Goal: Task Accomplishment & Management: Manage account settings

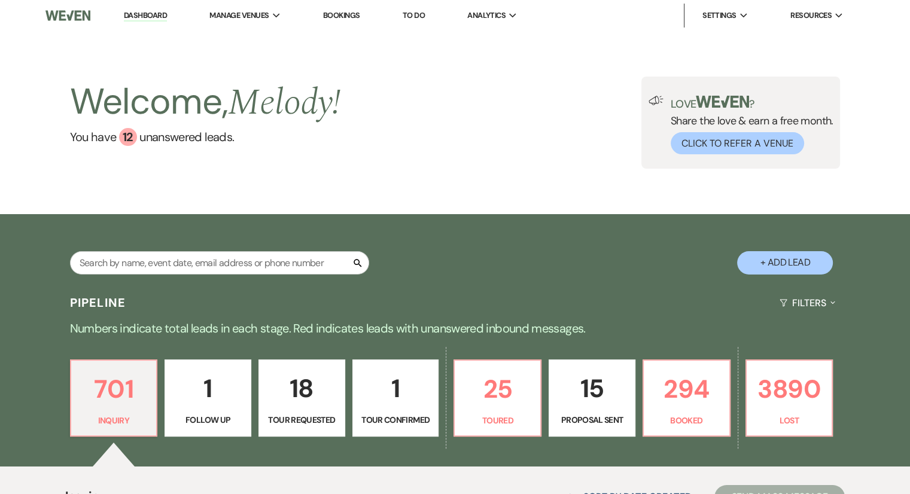
drag, startPoint x: 153, startPoint y: 17, endPoint x: 336, endPoint y: 10, distance: 182.6
click at [153, 17] on link "Dashboard" at bounding box center [145, 15] width 43 height 11
click at [338, 14] on link "Bookings" at bounding box center [341, 15] width 37 height 10
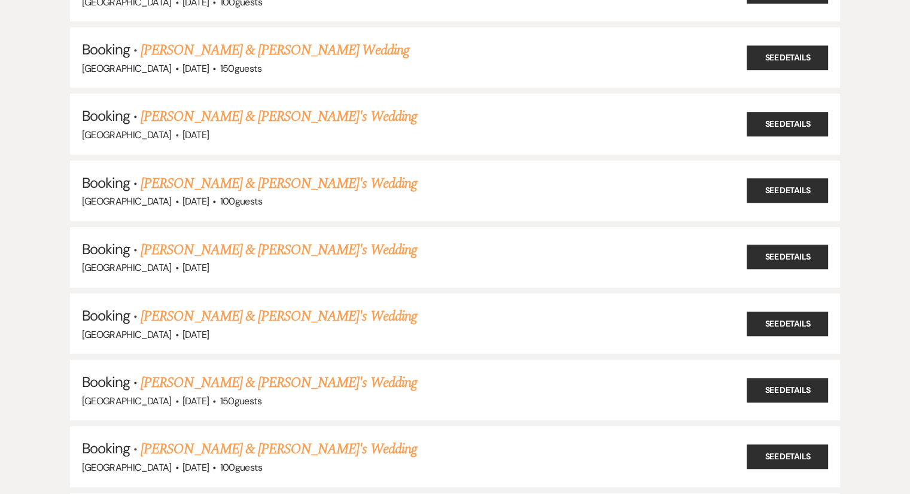
scroll to position [3193, 0]
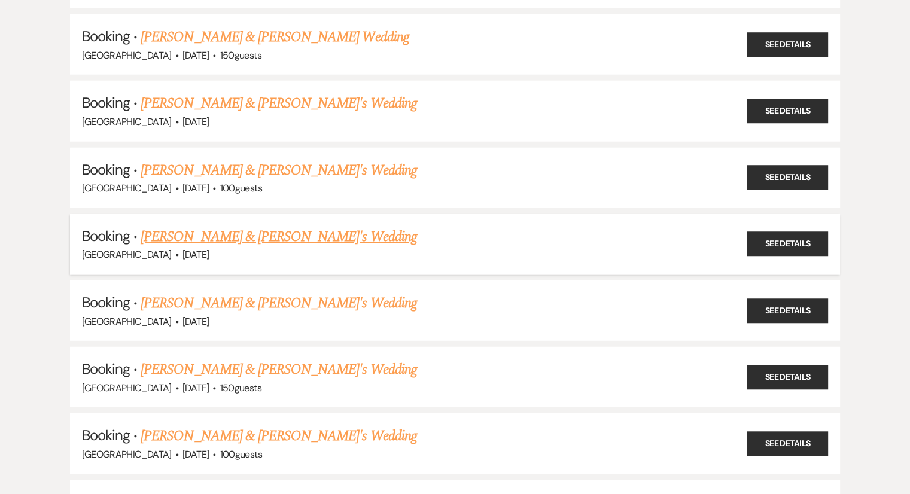
click at [218, 226] on link "[PERSON_NAME] & [PERSON_NAME]'s Wedding" at bounding box center [279, 237] width 276 height 22
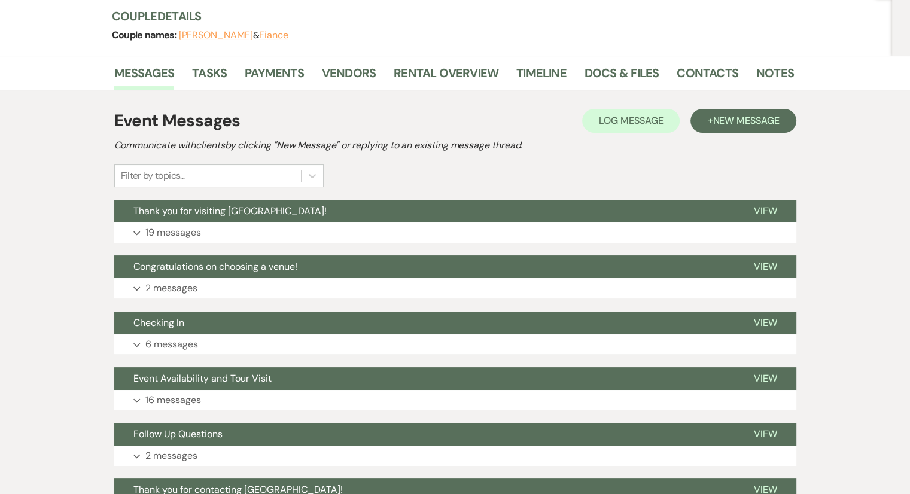
scroll to position [186, 0]
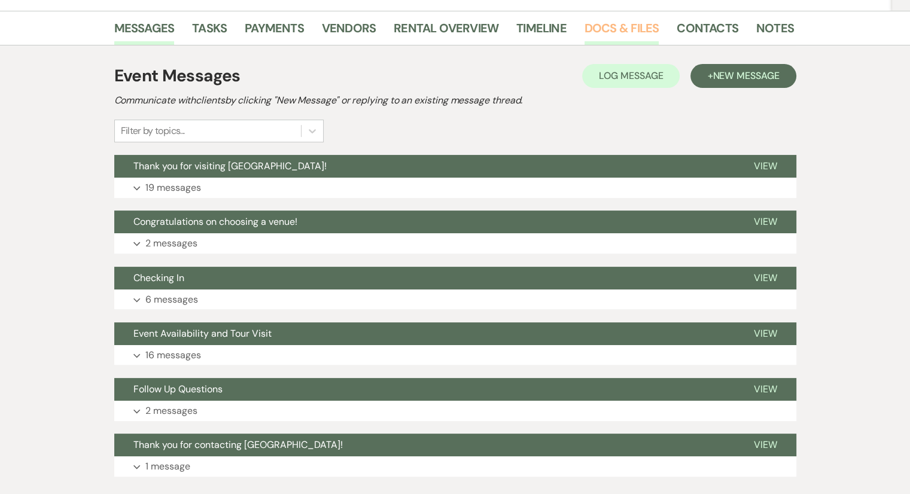
click at [603, 41] on link "Docs & Files" at bounding box center [621, 32] width 74 height 26
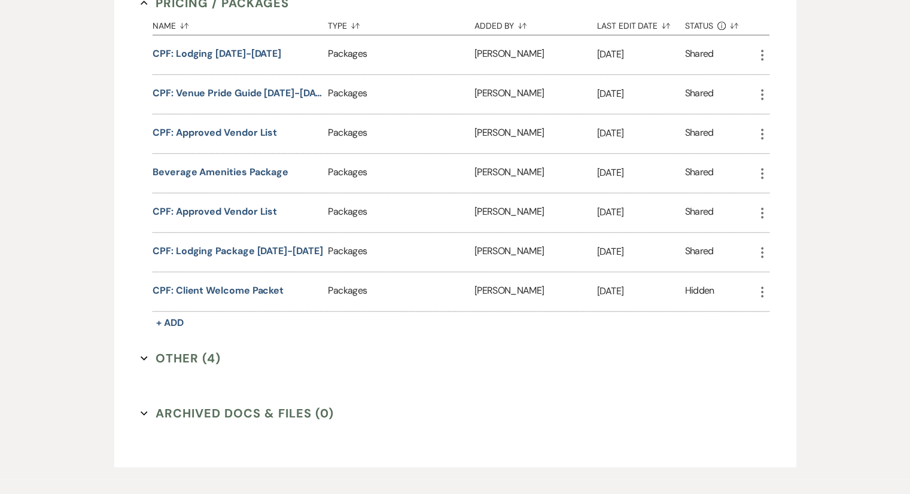
scroll to position [1073, 0]
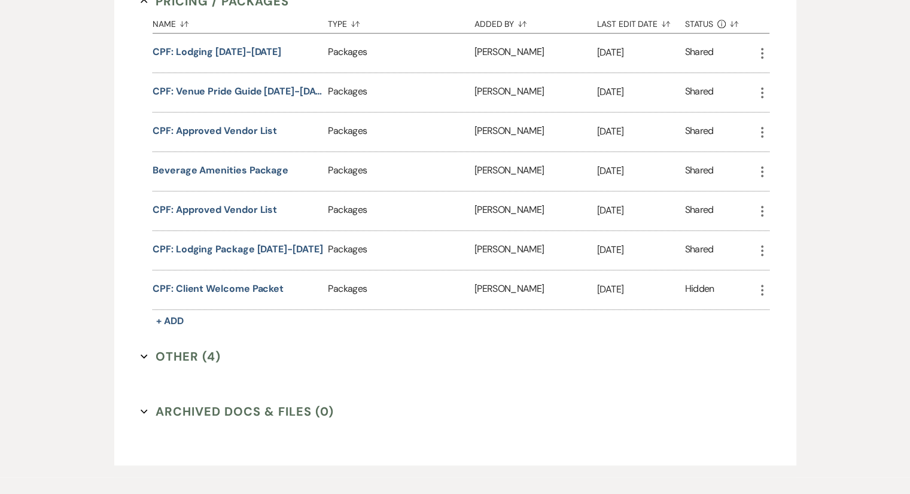
click at [178, 350] on button "Other (4) Expand" at bounding box center [181, 357] width 80 height 18
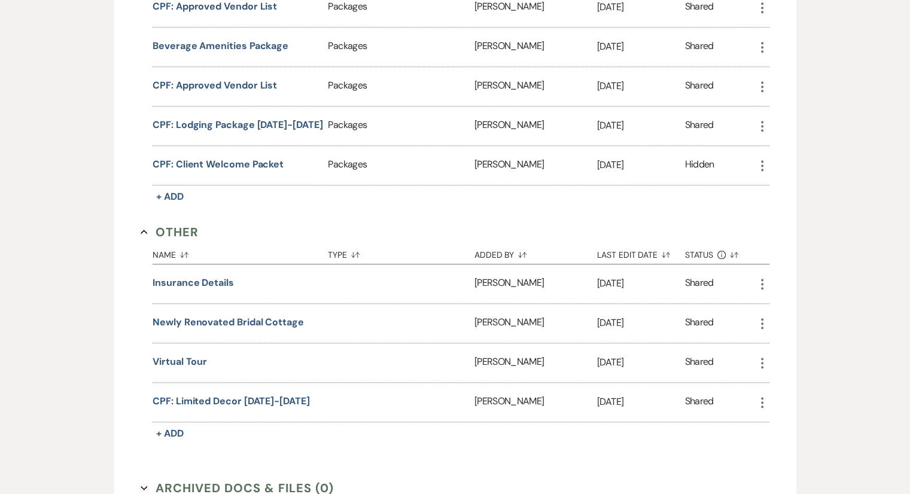
scroll to position [1322, 0]
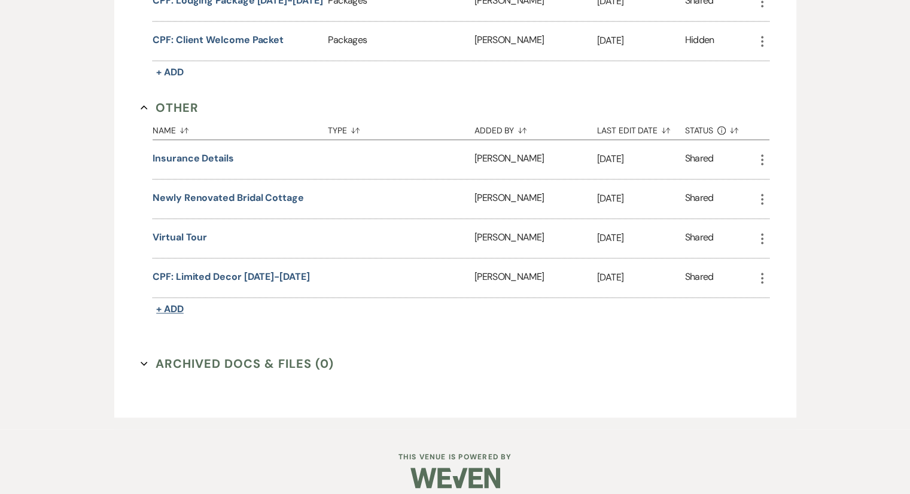
click at [163, 304] on button "+ Add" at bounding box center [170, 309] width 35 height 17
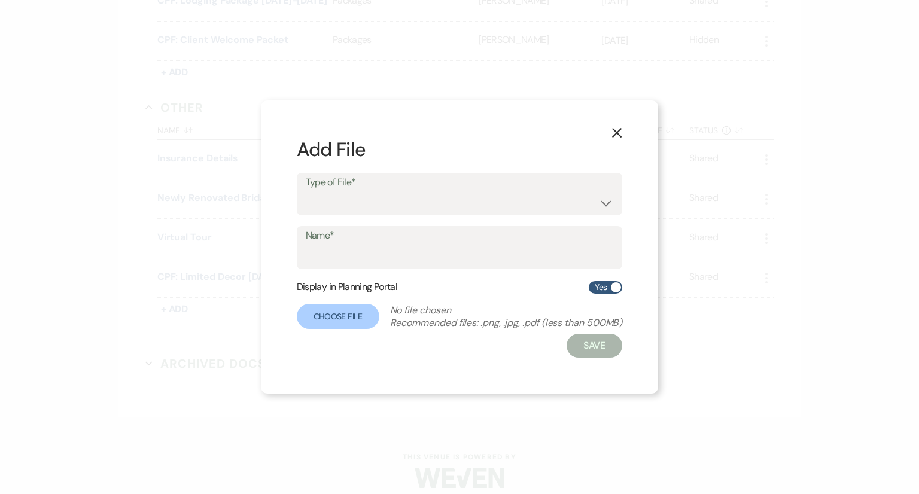
click at [380, 220] on form "Add File Type of File* Other Name* Display in Planning Portal Yes Choose File N…" at bounding box center [460, 247] width 326 height 222
click at [382, 211] on select "Other" at bounding box center [460, 202] width 308 height 23
select select "0"
click at [306, 191] on select "Other" at bounding box center [460, 202] width 308 height 23
click at [610, 132] on button "X" at bounding box center [617, 132] width 18 height 21
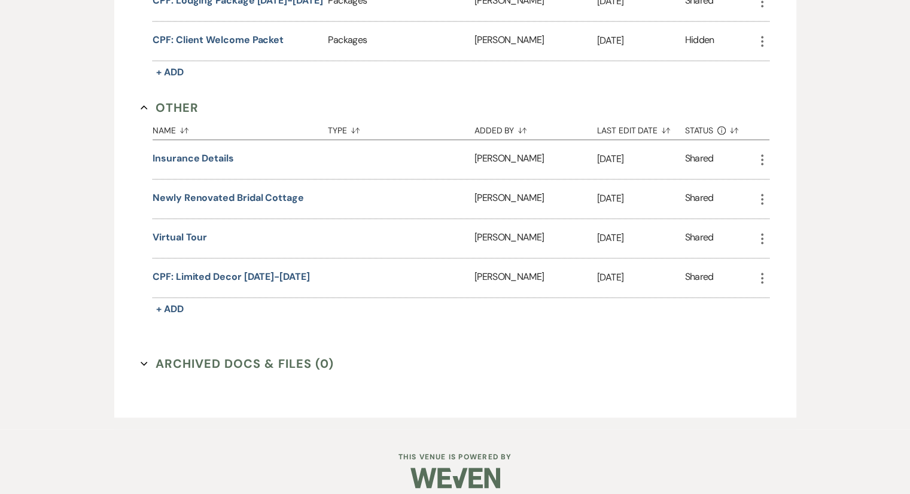
scroll to position [0, 0]
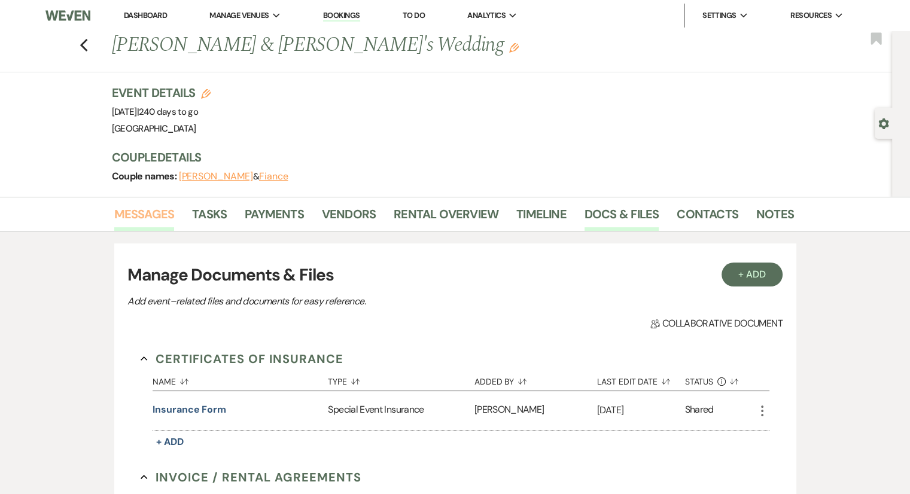
click at [147, 217] on link "Messages" at bounding box center [144, 218] width 60 height 26
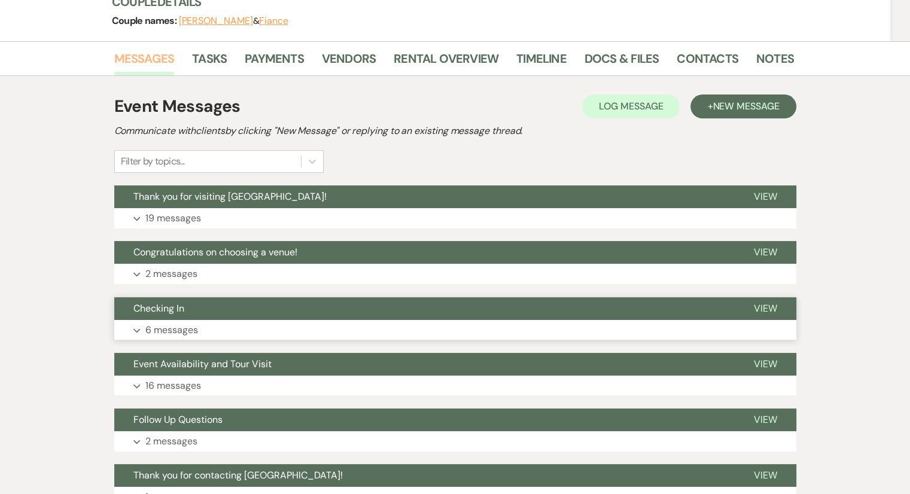
scroll to position [239, 0]
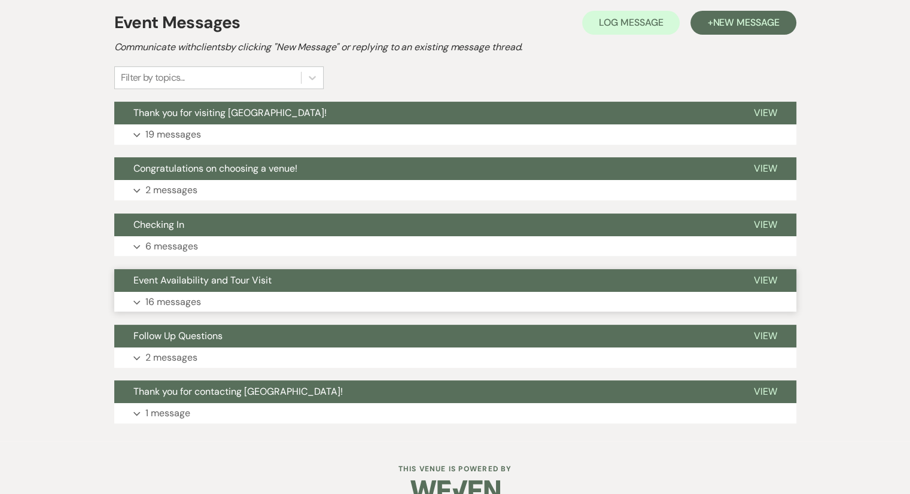
click at [155, 303] on p "16 messages" at bounding box center [173, 302] width 56 height 16
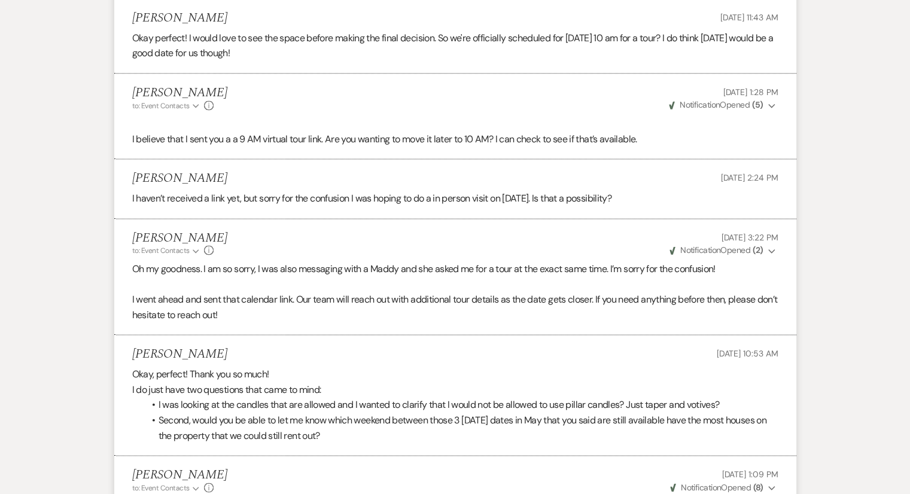
scroll to position [1916, 0]
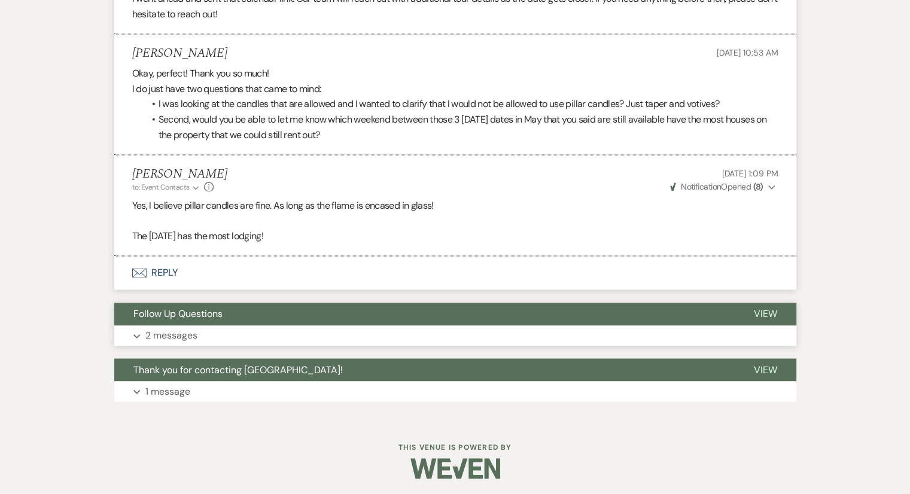
click at [153, 329] on p "2 messages" at bounding box center [171, 336] width 52 height 16
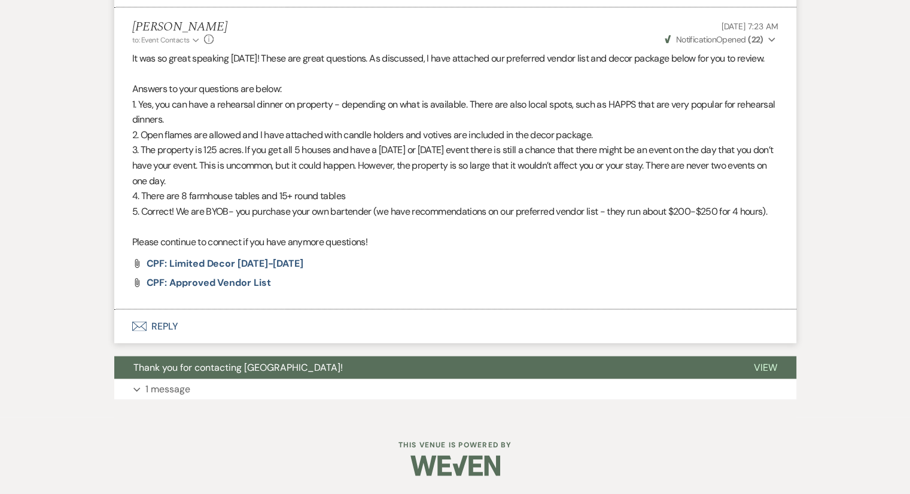
scroll to position [2527, 0]
click at [151, 390] on p "1 message" at bounding box center [167, 390] width 45 height 16
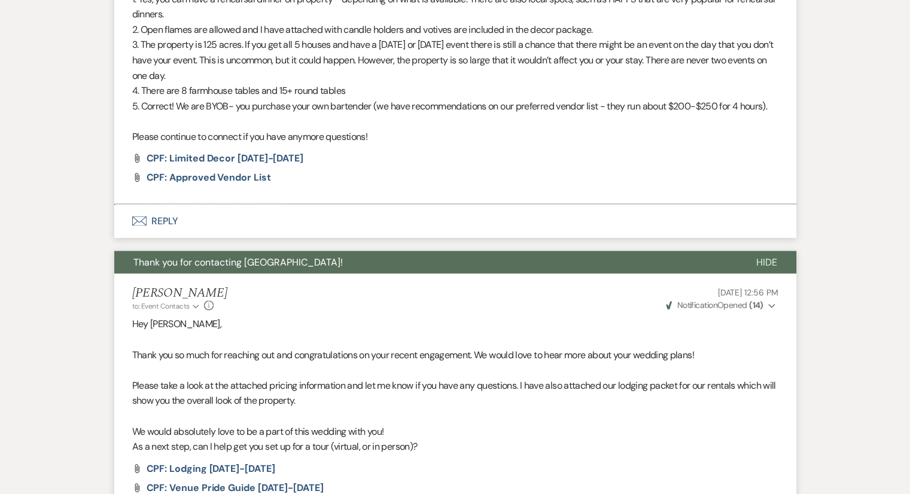
scroll to position [2482, 0]
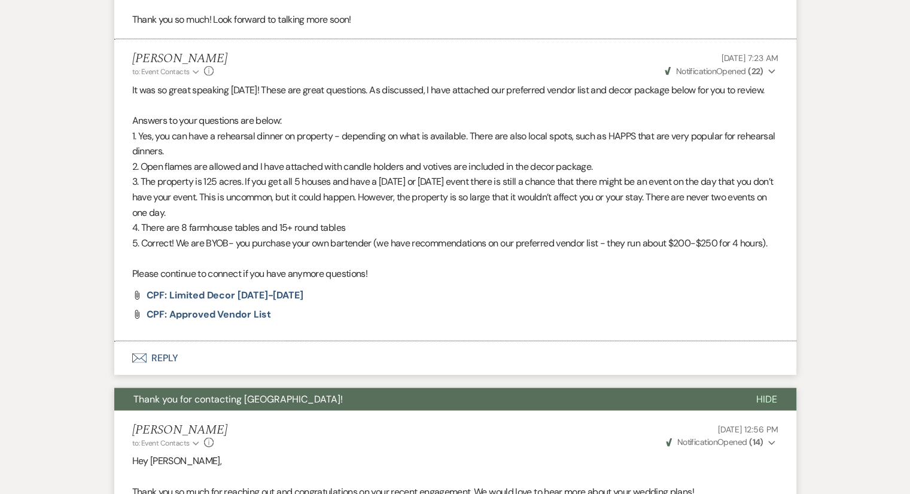
click at [156, 374] on button "Envelope Reply" at bounding box center [455, 358] width 682 height 33
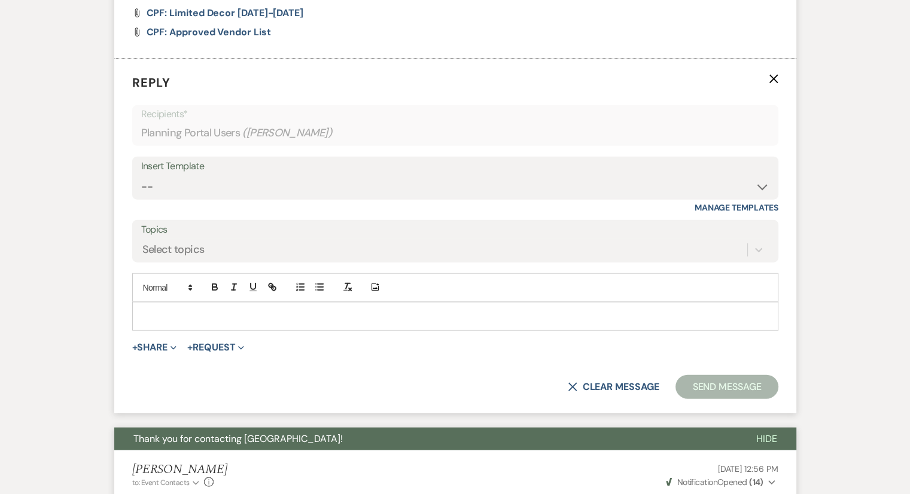
scroll to position [2767, 0]
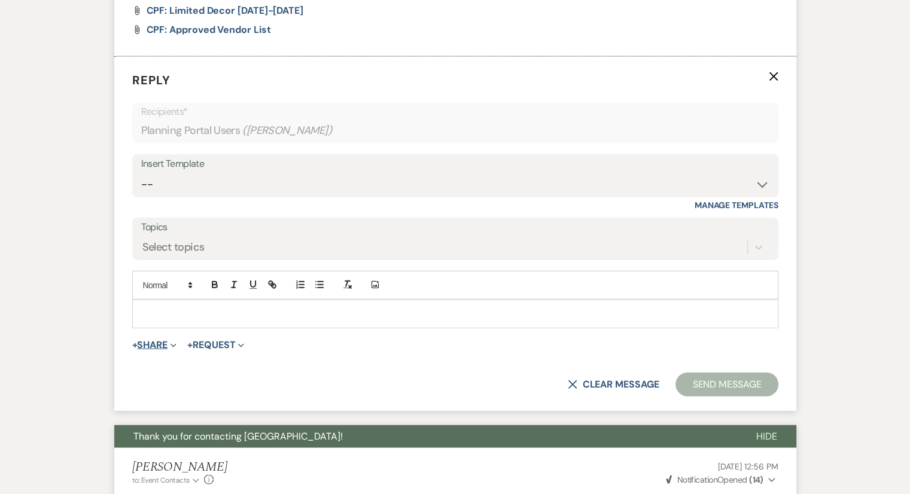
click at [142, 350] on button "+ Share Expand" at bounding box center [154, 345] width 45 height 10
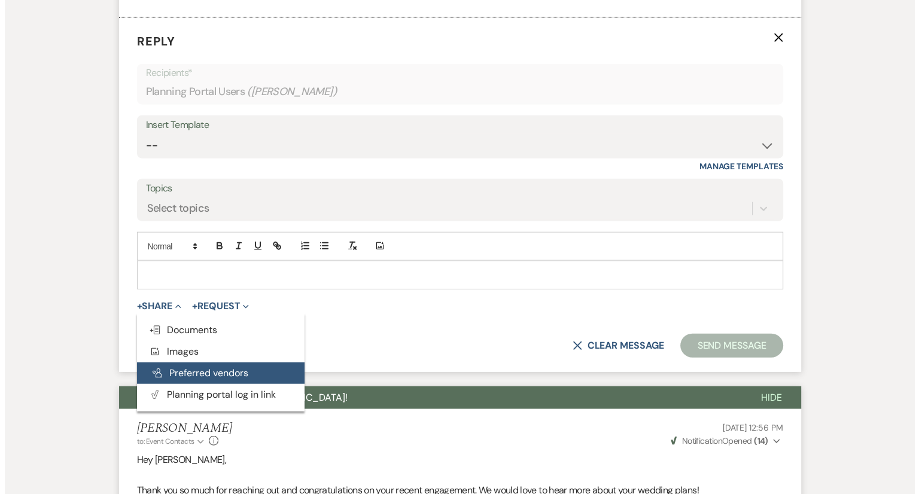
scroll to position [2827, 0]
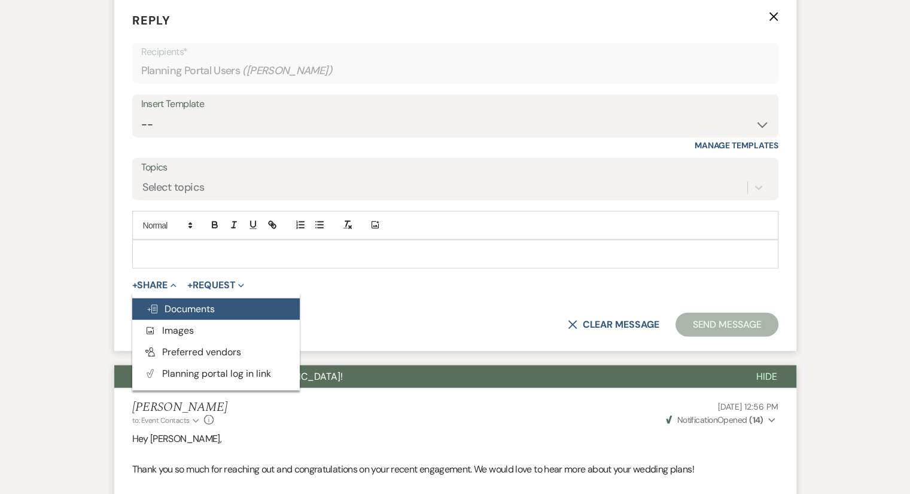
click at [153, 313] on use "button" at bounding box center [153, 309] width 10 height 8
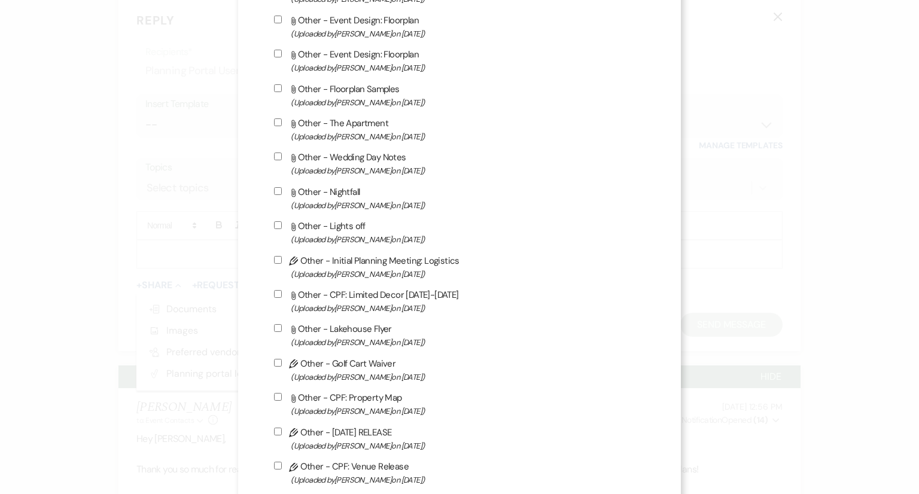
scroll to position [2273, 0]
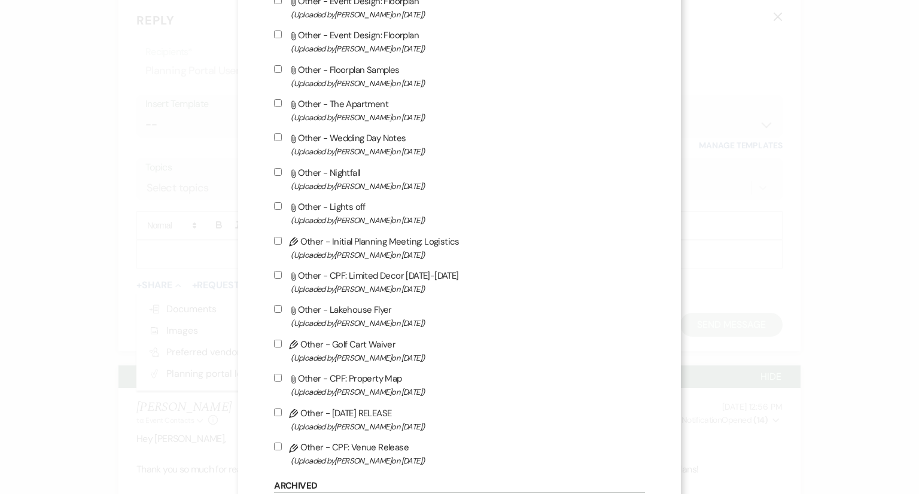
click at [278, 245] on input "Pencil Other - Initial Planning Meeting: Logistics (Uploaded by [PERSON_NAME] o…" at bounding box center [278, 241] width 8 height 8
checkbox input "true"
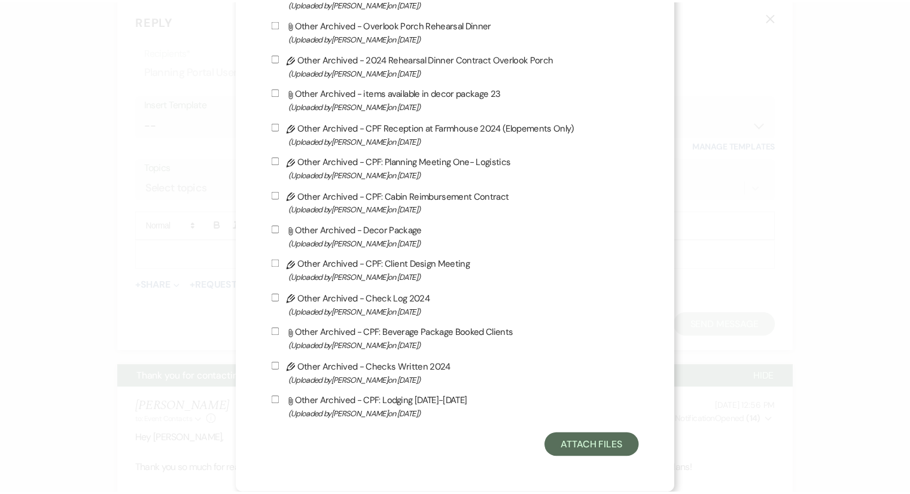
scroll to position [3156, 0]
click at [592, 448] on button "Attach Files" at bounding box center [597, 446] width 95 height 24
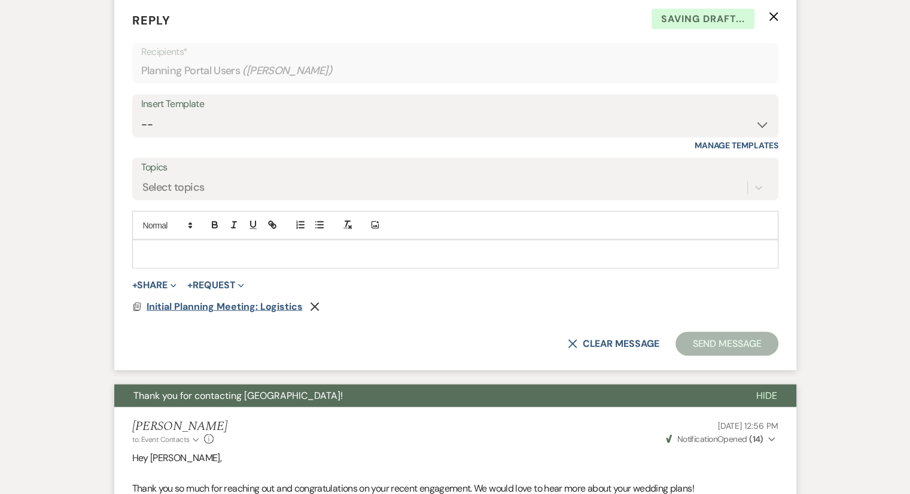
click at [234, 313] on span "Initial Planning Meeting: Logistics" at bounding box center [225, 306] width 156 height 13
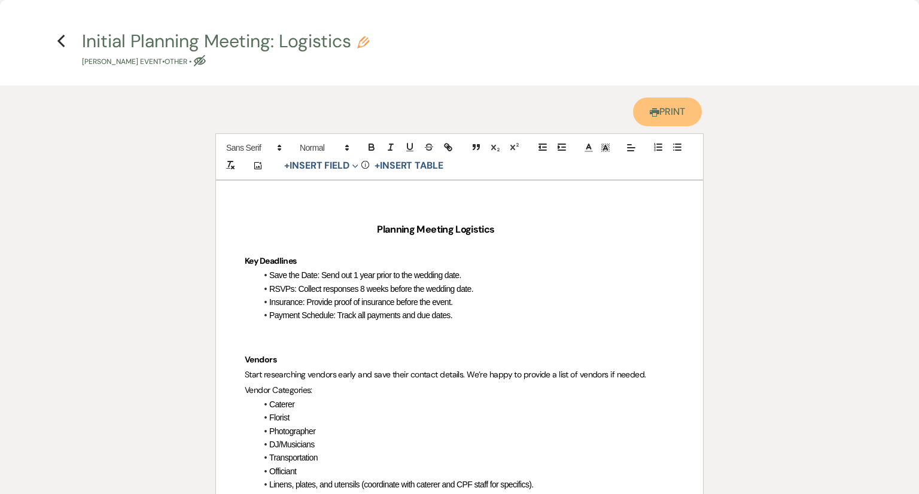
click at [663, 121] on link "Printer Print" at bounding box center [667, 112] width 69 height 29
click at [66, 38] on h4 "Previous Initial Planning Meeting: Logistics Pencil [PERSON_NAME] Event • Other…" at bounding box center [459, 48] width 861 height 39
click at [59, 43] on icon "Previous" at bounding box center [61, 41] width 9 height 14
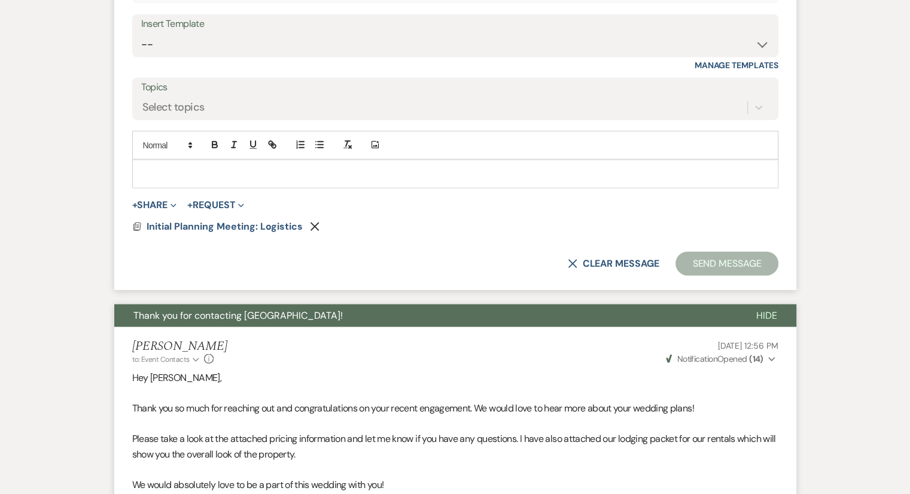
scroll to position [2830, 0]
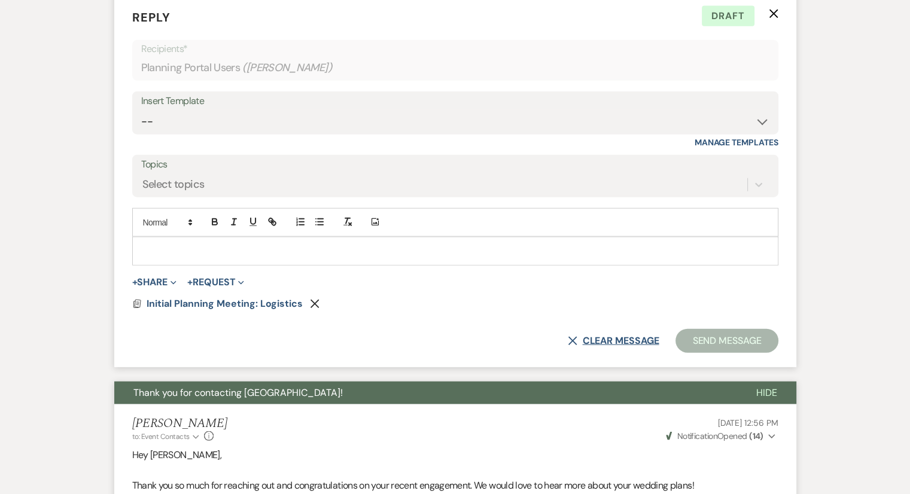
click at [572, 346] on icon "X" at bounding box center [573, 341] width 10 height 10
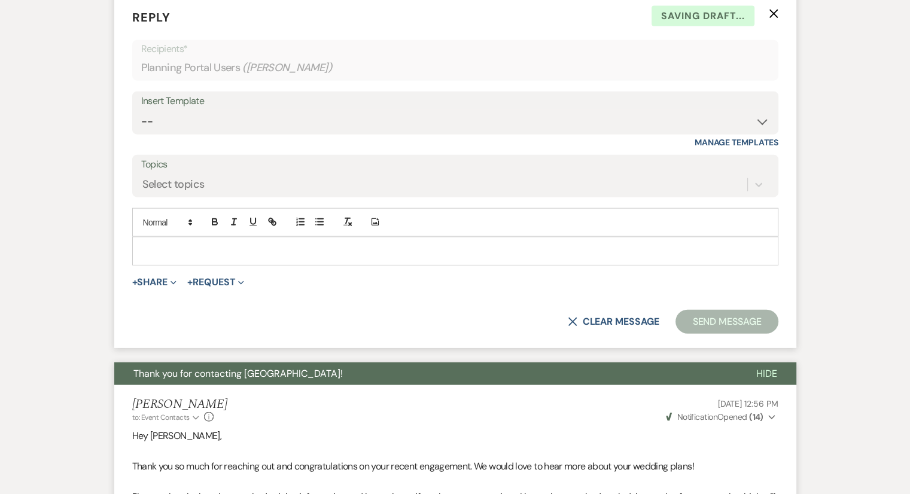
click at [771, 19] on icon "X" at bounding box center [774, 14] width 10 height 10
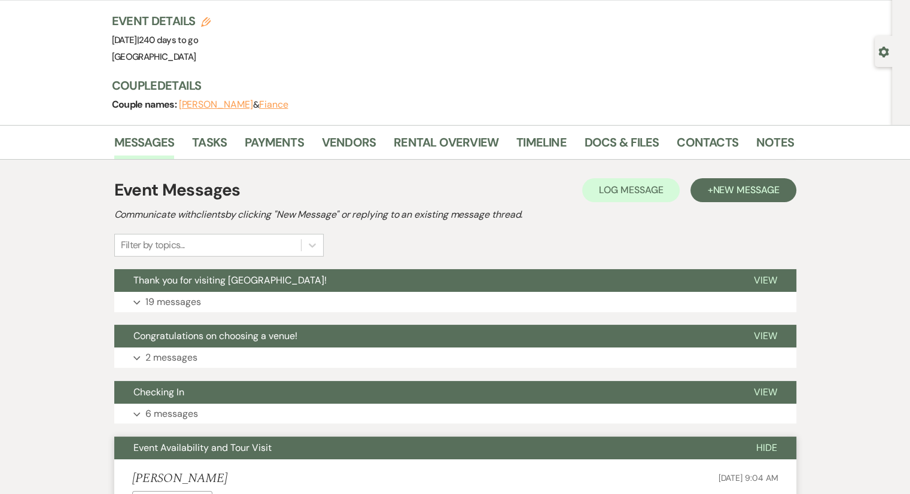
scroll to position [32, 0]
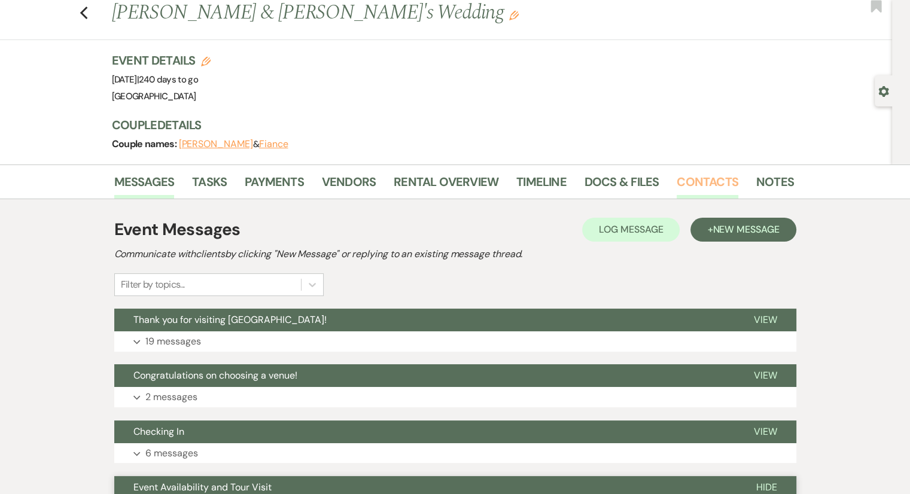
click at [709, 191] on link "Contacts" at bounding box center [708, 185] width 62 height 26
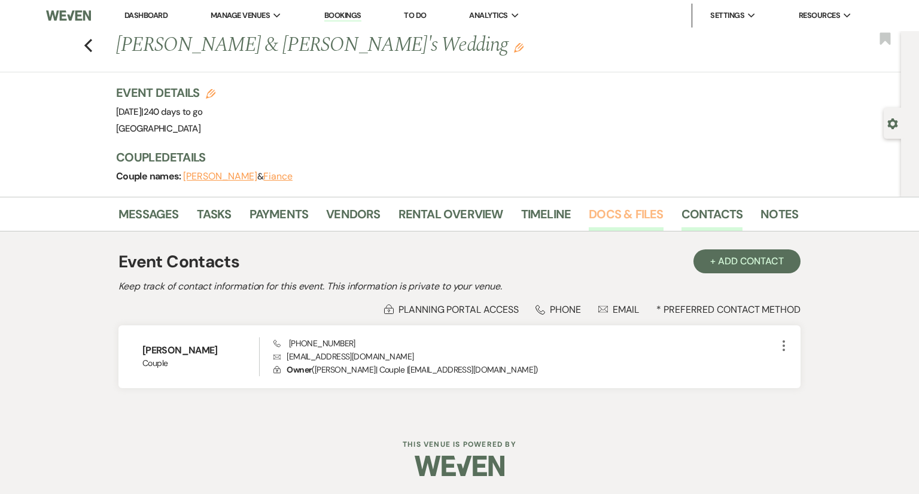
click at [620, 211] on link "Docs & Files" at bounding box center [626, 218] width 74 height 26
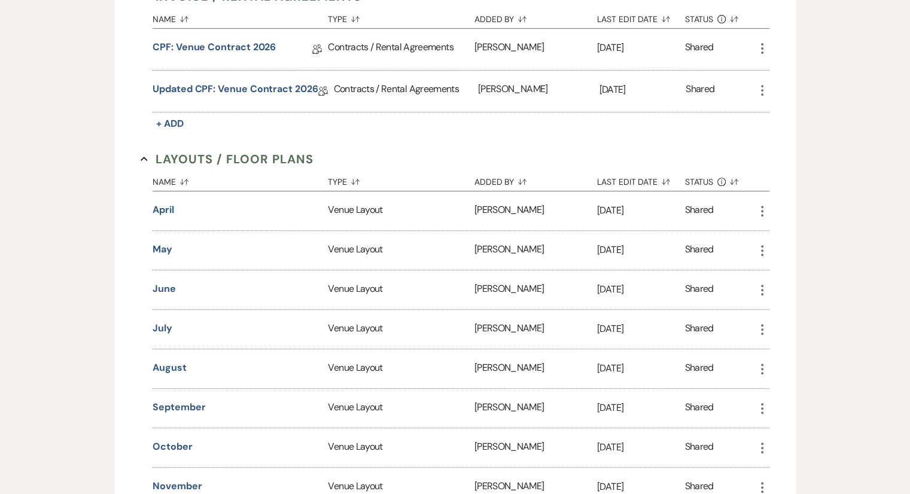
scroll to position [483, 0]
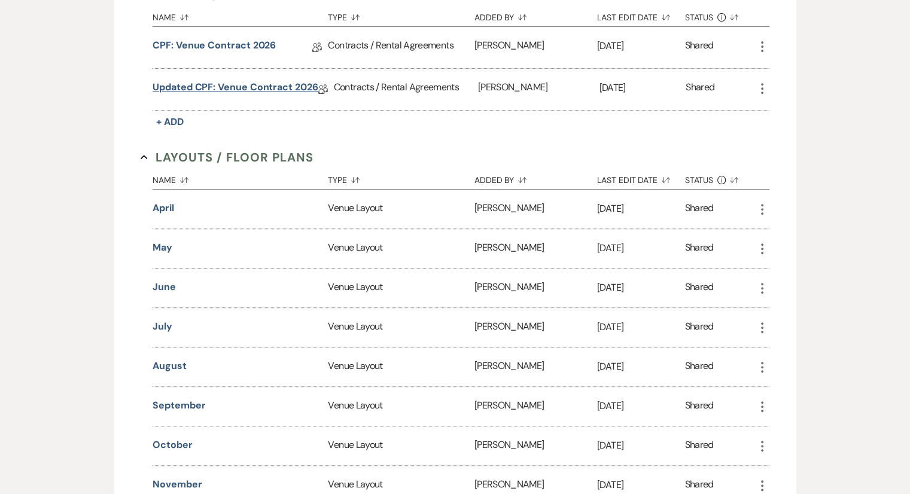
click at [248, 89] on link "Updated CPF: Venue Contract 2026" at bounding box center [235, 89] width 165 height 19
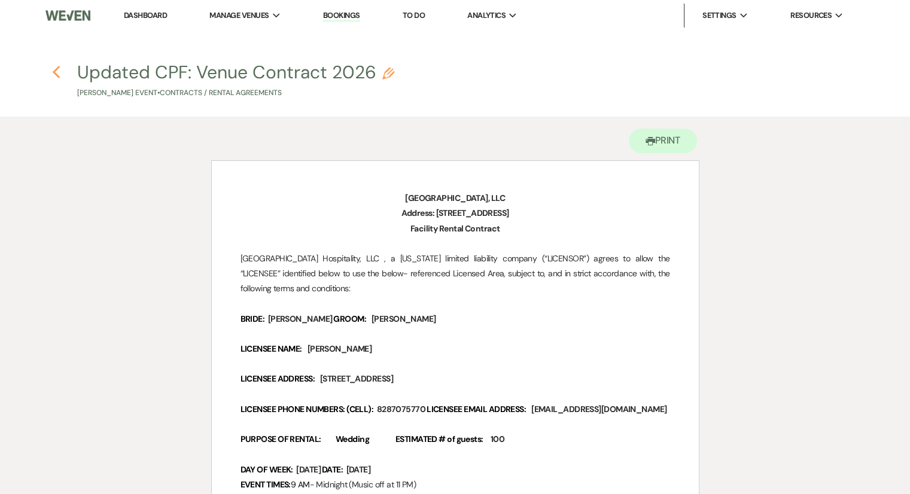
click at [57, 78] on icon "Previous" at bounding box center [56, 72] width 9 height 14
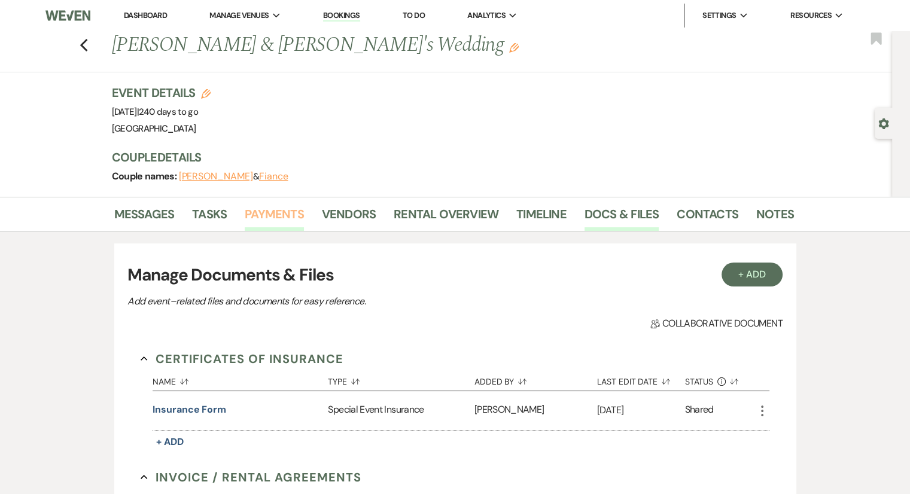
click at [271, 209] on link "Payments" at bounding box center [274, 218] width 59 height 26
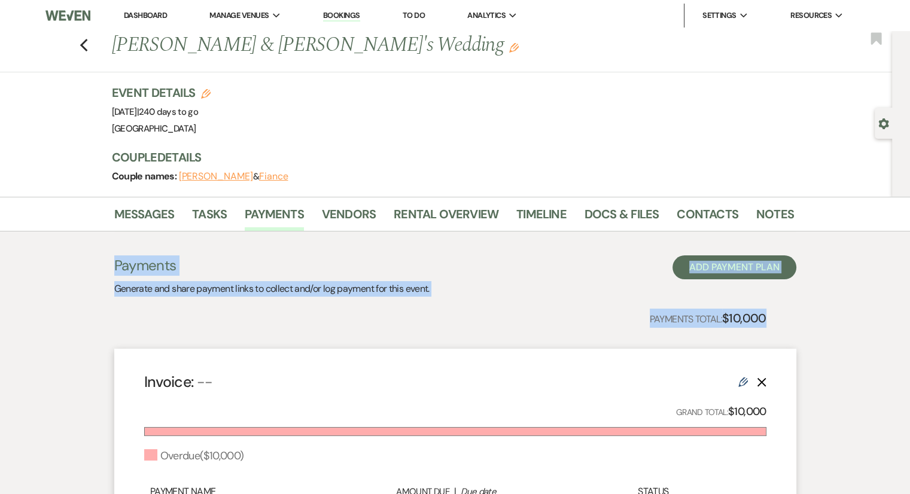
drag, startPoint x: 907, startPoint y: 228, endPoint x: 918, endPoint y: 321, distance: 93.4
click at [909, 321] on html "Dashboard Manage Venues Expand [GEOGRAPHIC_DATA] Bookings To Do Analytics Expan…" at bounding box center [455, 360] width 910 height 720
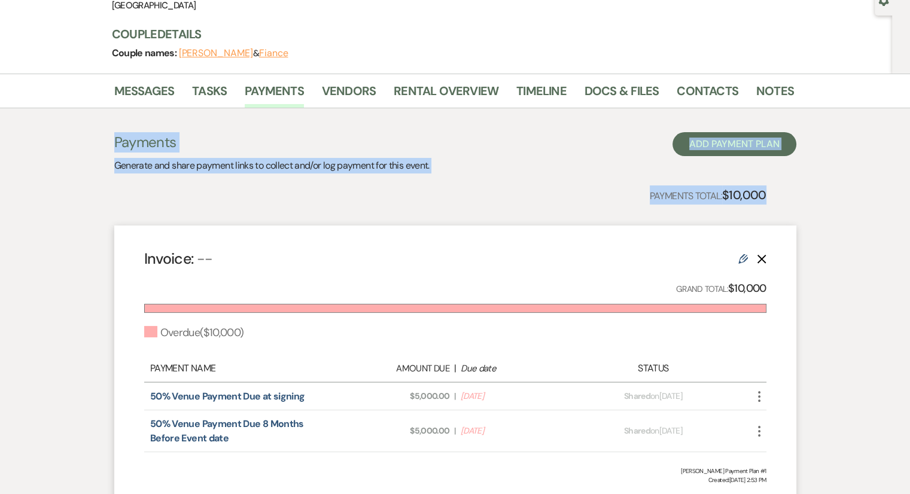
scroll to position [225, 0]
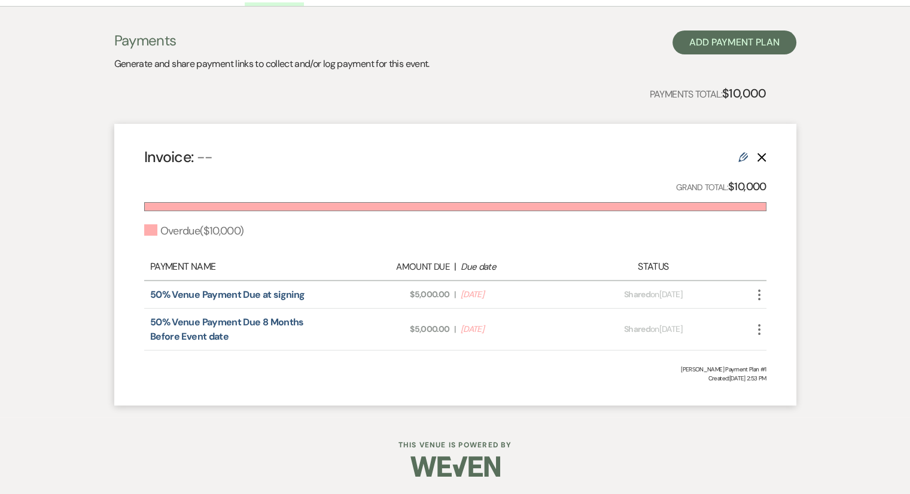
click at [601, 375] on span "Created: [DATE] 2:53 PM" at bounding box center [455, 378] width 622 height 9
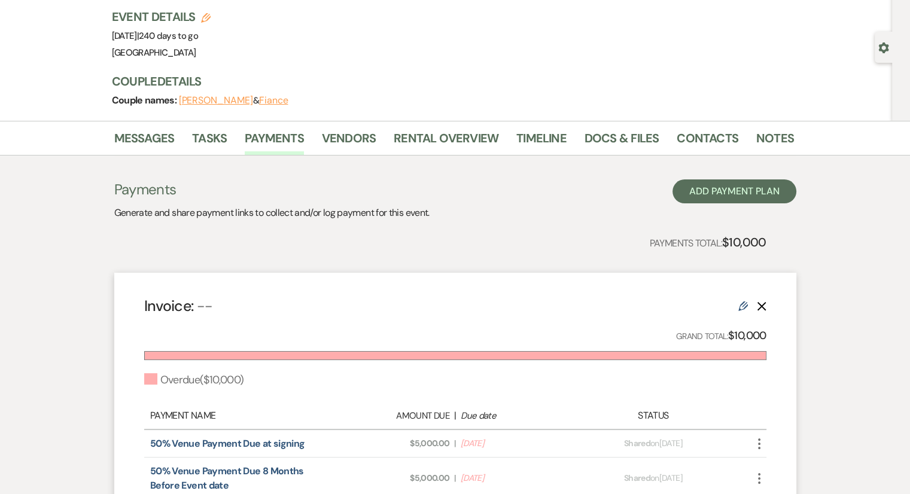
scroll to position [79, 0]
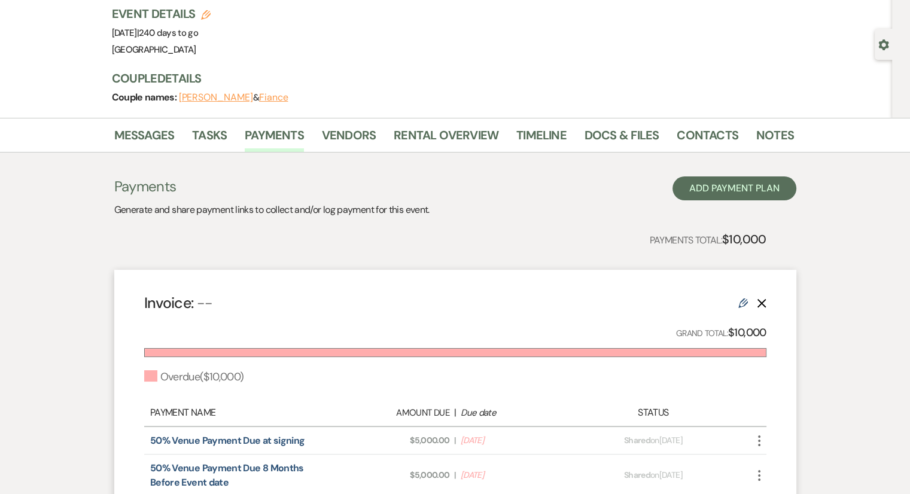
click at [88, 246] on div "Messages Tasks Payments Vendors Rental Overview Timeline Docs & Files Contacts …" at bounding box center [455, 341] width 910 height 446
click at [165, 139] on link "Messages" at bounding box center [144, 139] width 60 height 26
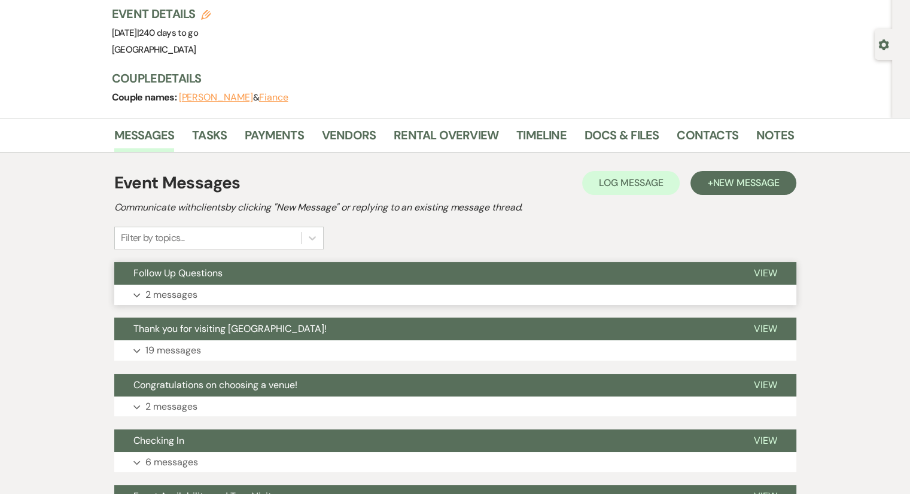
click at [170, 293] on p "2 messages" at bounding box center [171, 295] width 52 height 16
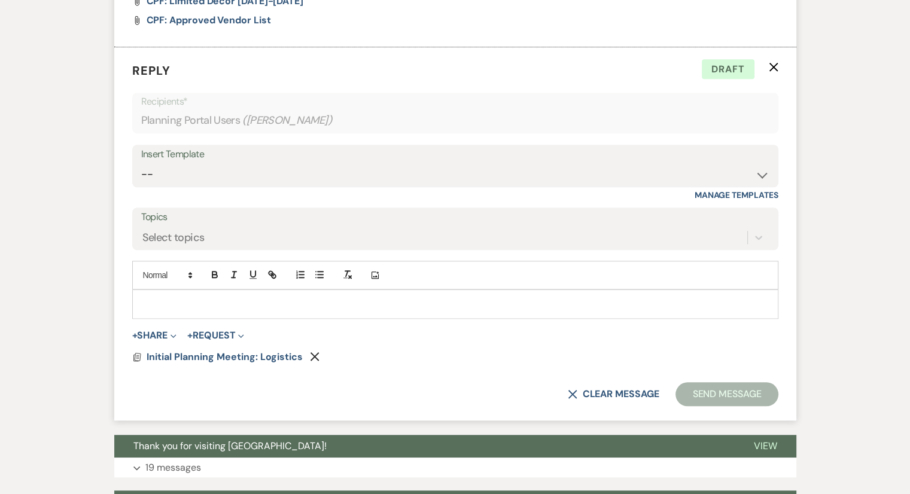
scroll to position [900, 0]
click at [256, 317] on div at bounding box center [455, 304] width 645 height 28
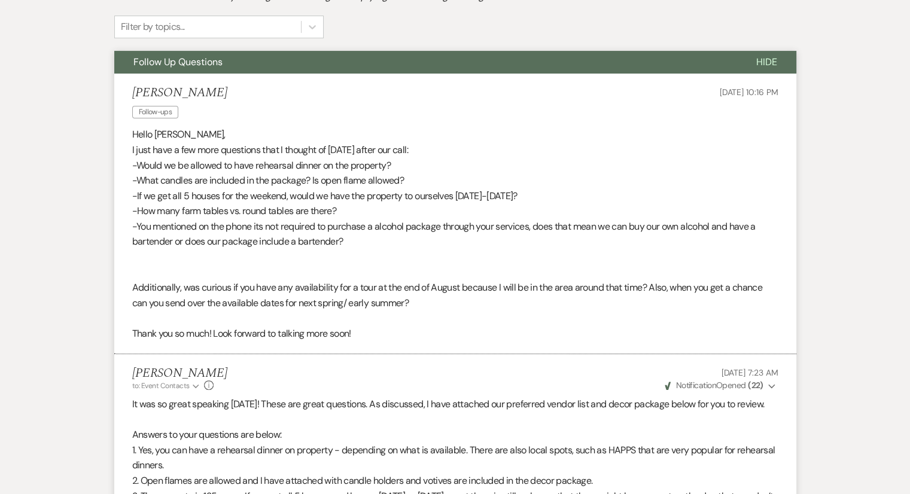
scroll to position [0, 0]
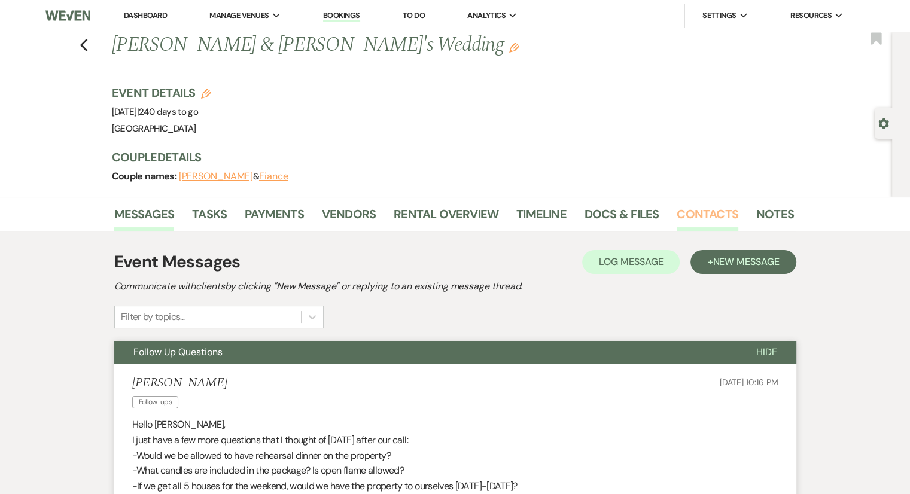
click at [712, 218] on link "Contacts" at bounding box center [708, 218] width 62 height 26
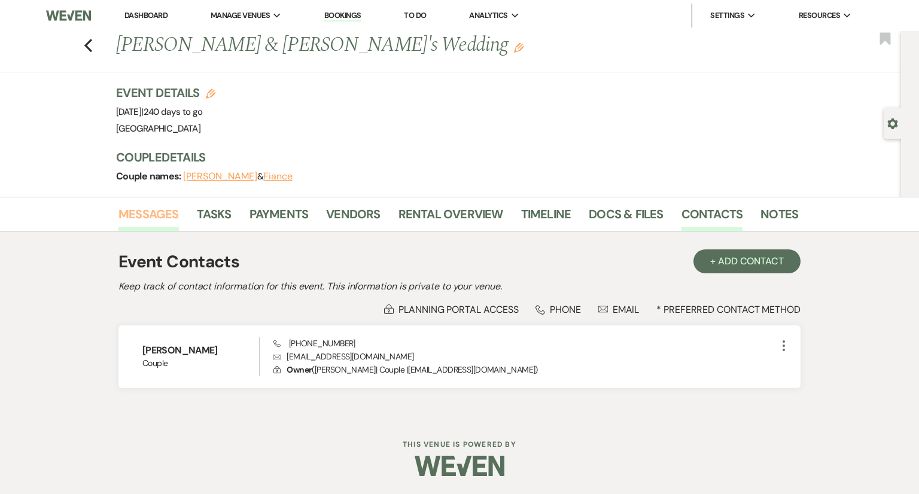
click at [153, 215] on link "Messages" at bounding box center [148, 218] width 60 height 26
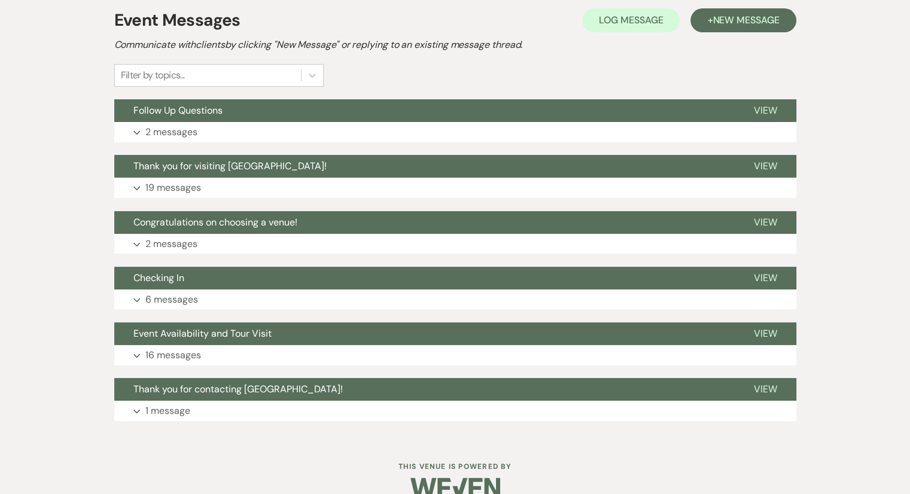
scroll to position [244, 0]
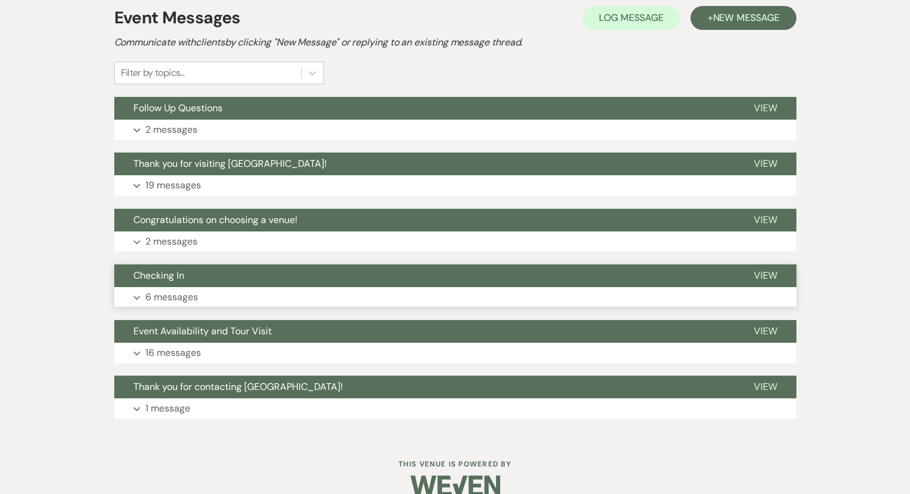
click at [176, 302] on p "6 messages" at bounding box center [171, 298] width 53 height 16
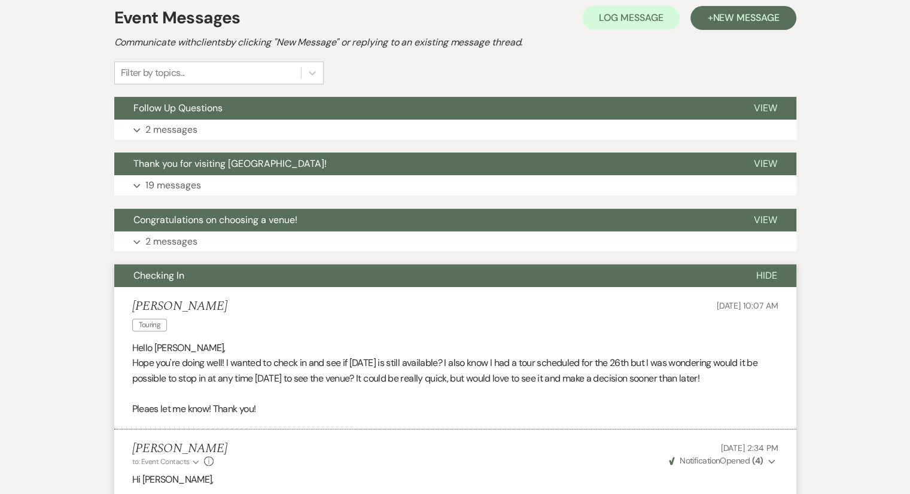
scroll to position [0, 0]
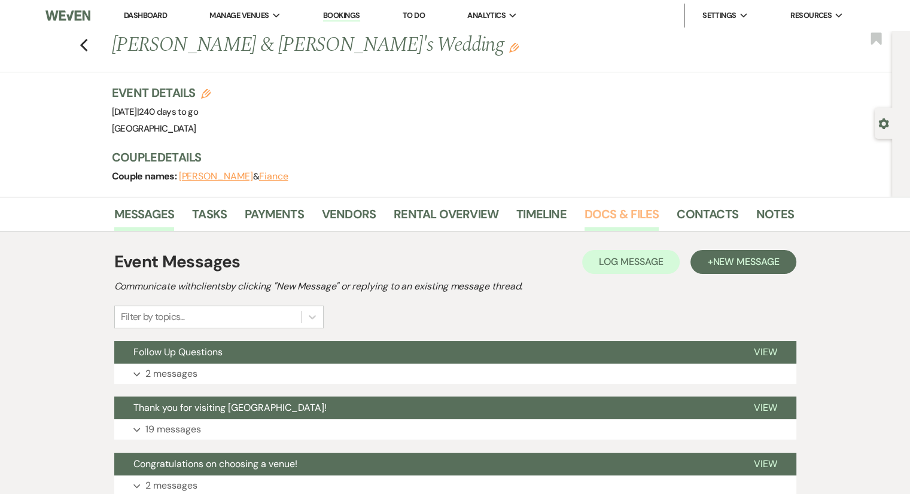
click at [602, 214] on link "Docs & Files" at bounding box center [621, 218] width 74 height 26
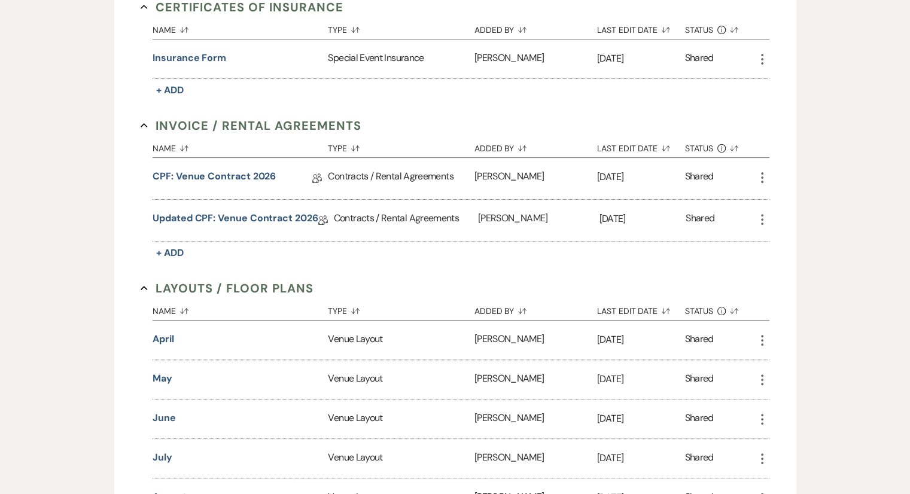
scroll to position [357, 0]
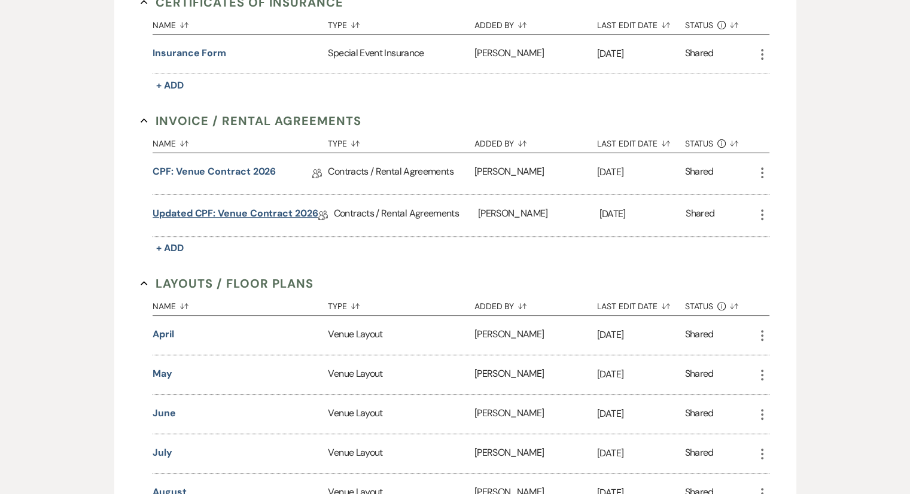
click at [288, 206] on link "Updated CPF: Venue Contract 2026" at bounding box center [235, 215] width 165 height 19
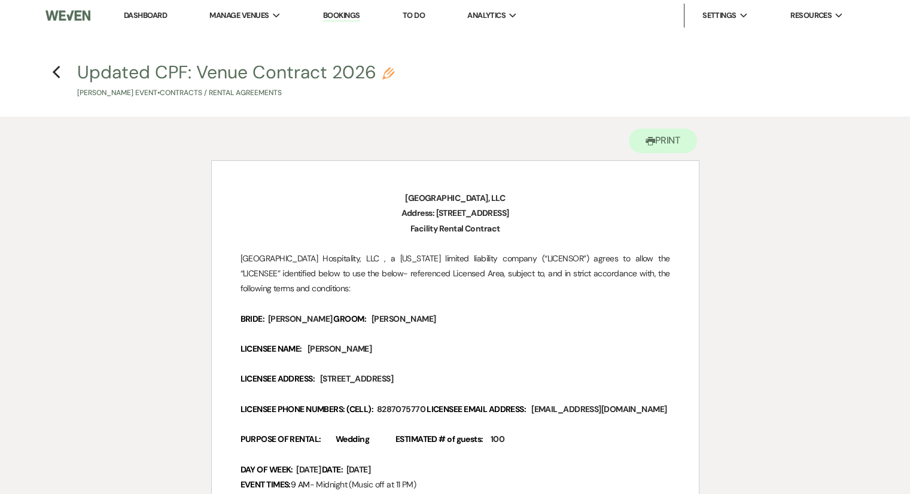
click at [69, 78] on h4 "Previous Updated CPF: Venue Contract 2026 Pencil [PERSON_NAME] Event • Contract…" at bounding box center [455, 79] width 861 height 39
click at [58, 73] on icon "Previous" at bounding box center [56, 72] width 9 height 14
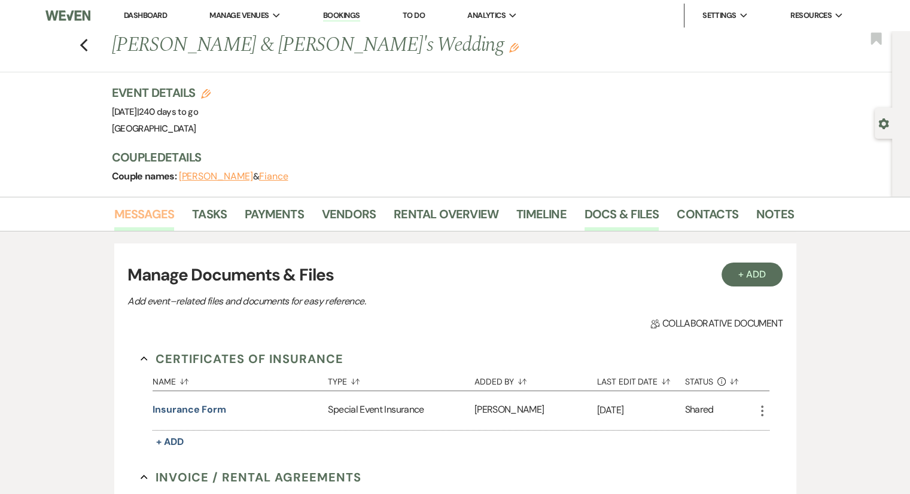
click at [145, 211] on link "Messages" at bounding box center [144, 218] width 60 height 26
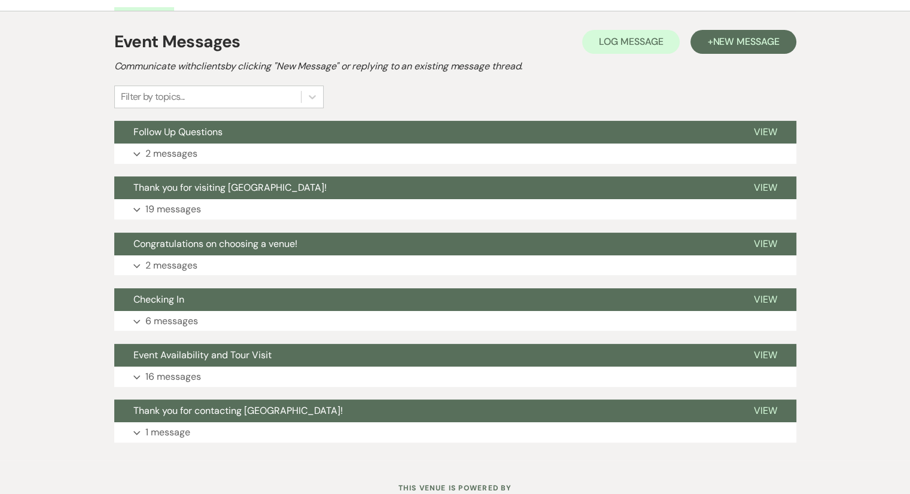
scroll to position [263, 0]
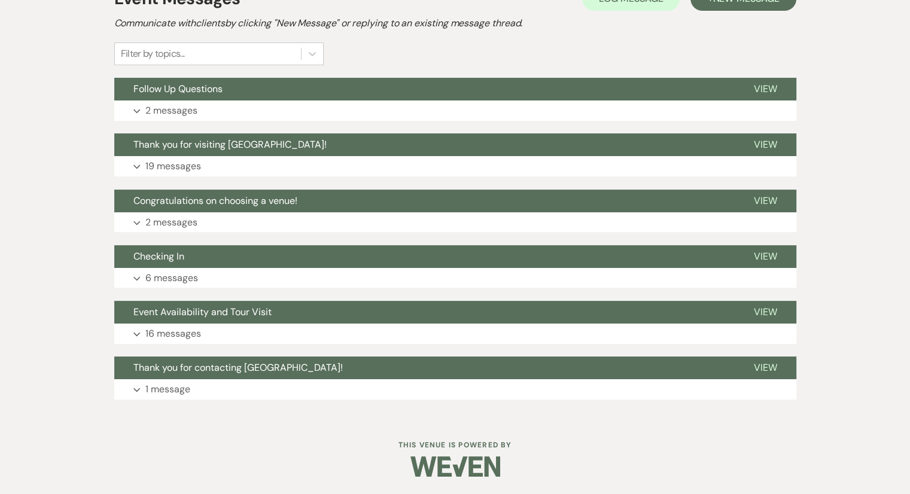
click at [68, 287] on div "Messages Tasks Payments Vendors Rental Overview Timeline Docs & Files Contacts …" at bounding box center [455, 176] width 910 height 484
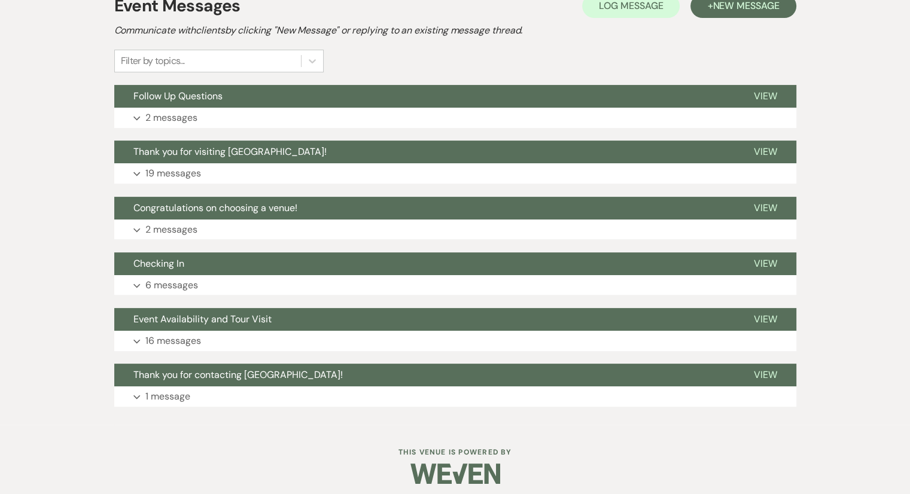
scroll to position [253, 0]
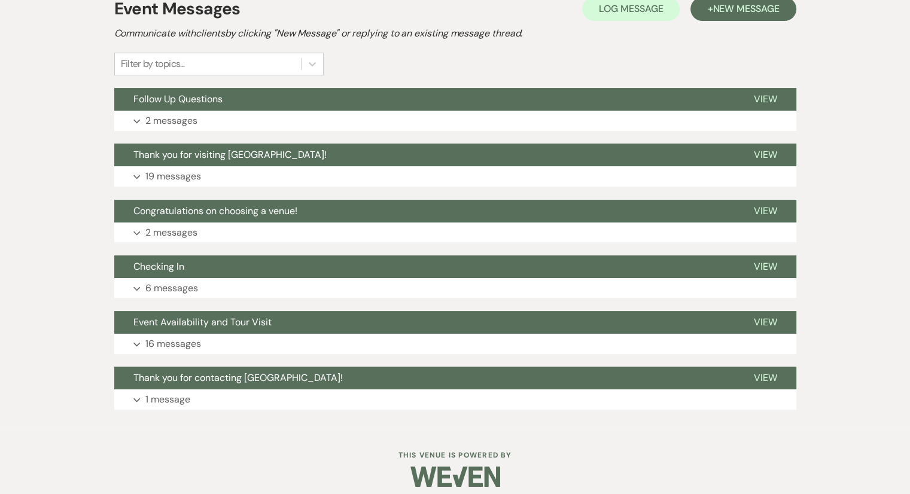
click at [751, 449] on div at bounding box center [455, 477] width 613 height 56
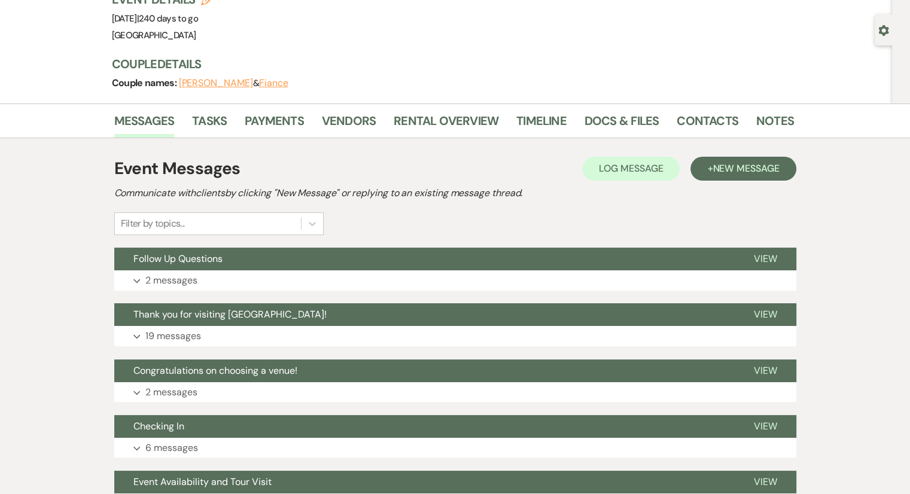
scroll to position [92, 0]
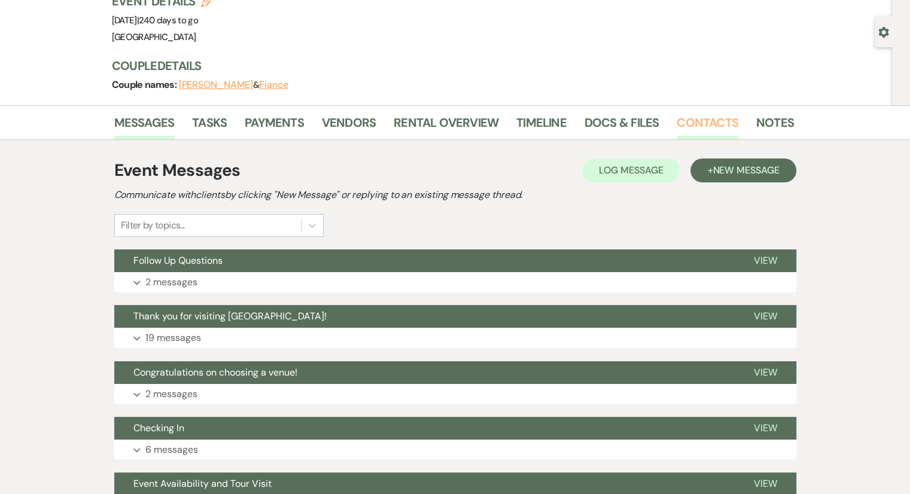
click at [700, 119] on link "Contacts" at bounding box center [708, 126] width 62 height 26
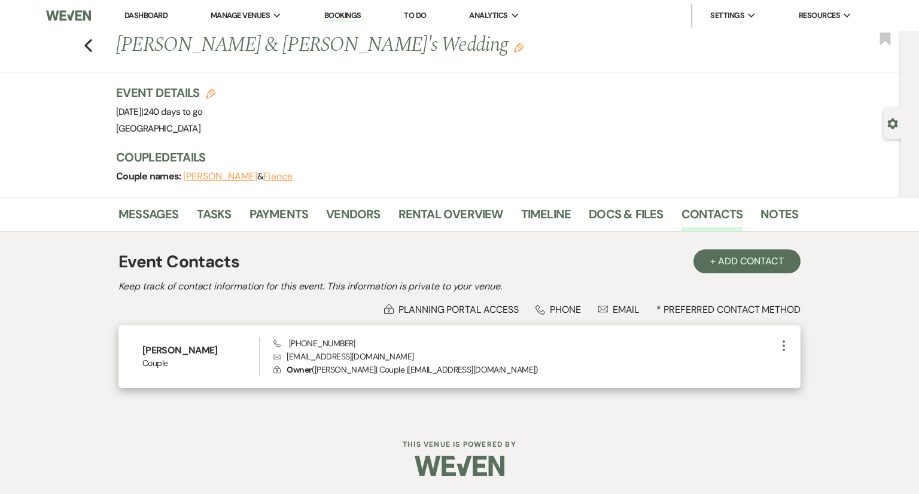
click at [782, 345] on icon "More" at bounding box center [783, 346] width 14 height 14
click at [805, 372] on button "Pencil Edit" at bounding box center [811, 369] width 71 height 20
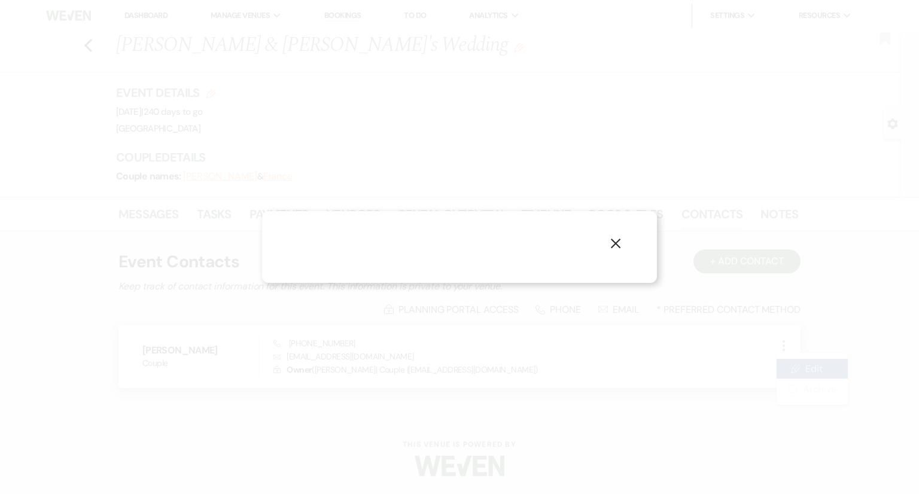
select select "1"
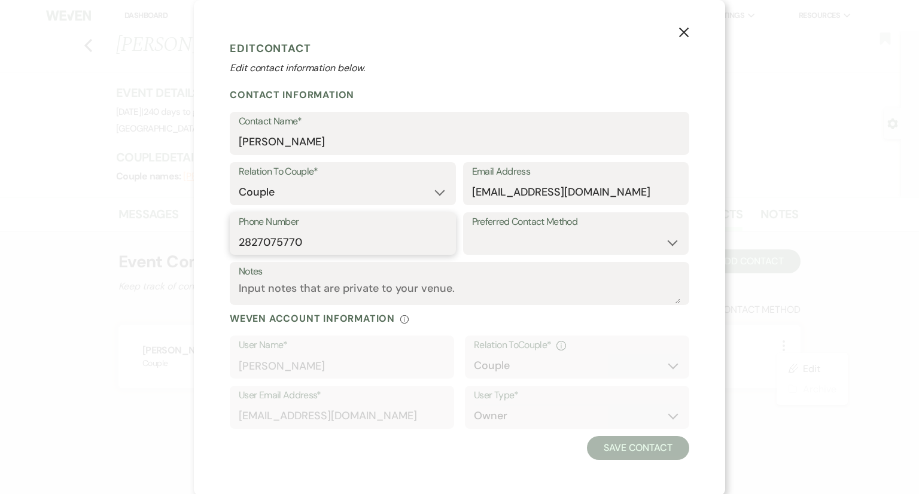
drag, startPoint x: 251, startPoint y: 243, endPoint x: 226, endPoint y: 245, distance: 25.2
click at [230, 245] on div "Phone Number [PHONE_NUMBER]" at bounding box center [343, 233] width 226 height 43
type input "8287075770"
click at [617, 453] on button "Save Contact" at bounding box center [638, 448] width 102 height 24
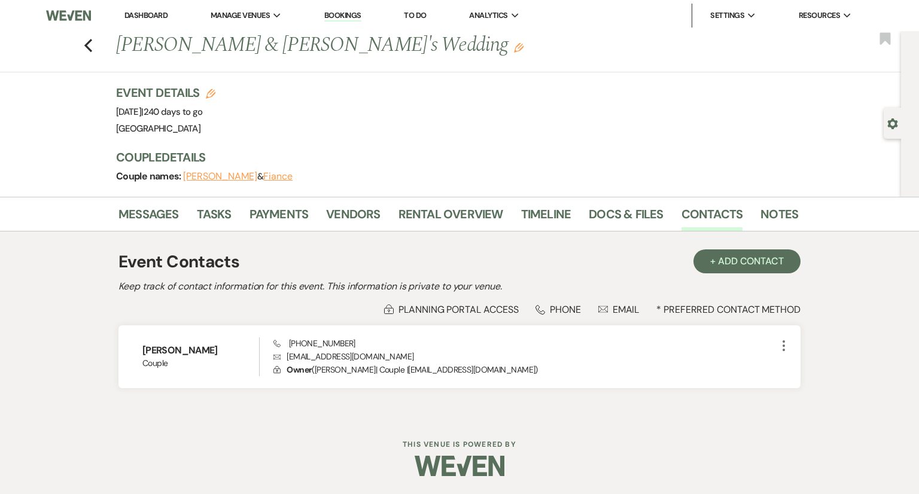
click at [625, 434] on div "Dashboard Manage Venues Expand [GEOGRAPHIC_DATA] Bookings To Do Analytics Expan…" at bounding box center [459, 247] width 919 height 494
click at [721, 462] on div at bounding box center [459, 466] width 613 height 56
click at [89, 45] on icon "Previous" at bounding box center [88, 45] width 9 height 14
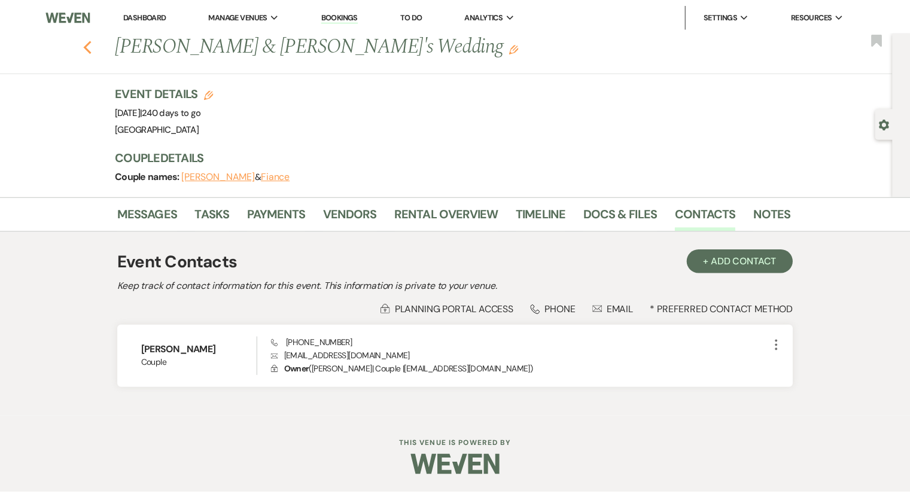
scroll to position [3193, 0]
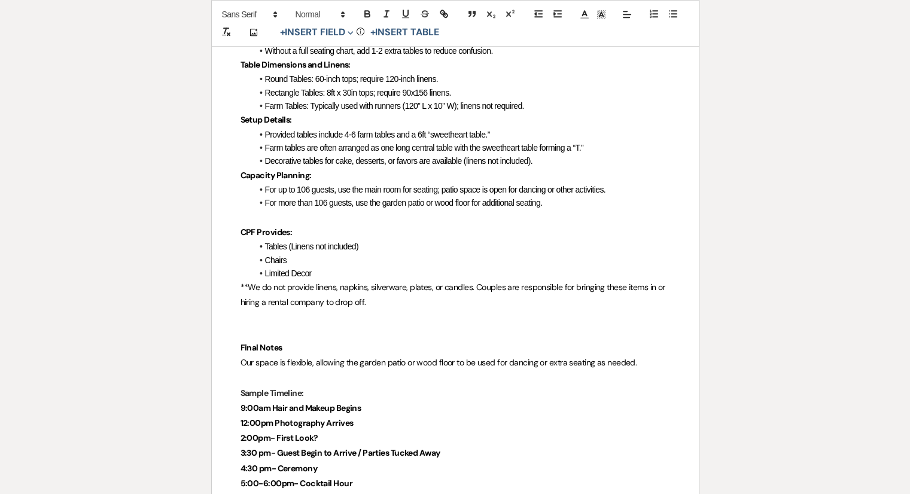
scroll to position [957, 0]
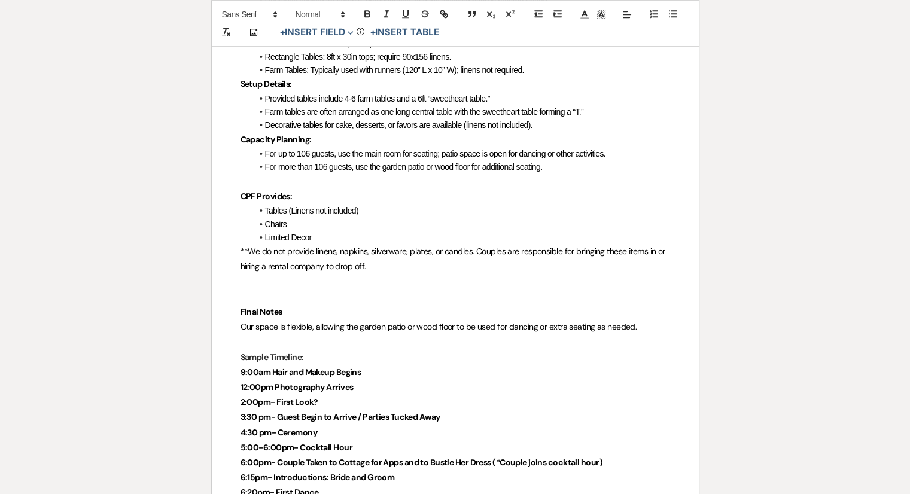
click at [351, 232] on li "Limited Decor" at bounding box center [461, 237] width 418 height 13
click at [318, 218] on li "Chairs" at bounding box center [461, 224] width 418 height 13
click at [374, 209] on li "Tables (Linens not included)" at bounding box center [461, 210] width 418 height 13
click at [285, 224] on span "Chairs" at bounding box center [276, 225] width 22 height 10
click at [319, 236] on li "Limited Decor" at bounding box center [461, 237] width 418 height 13
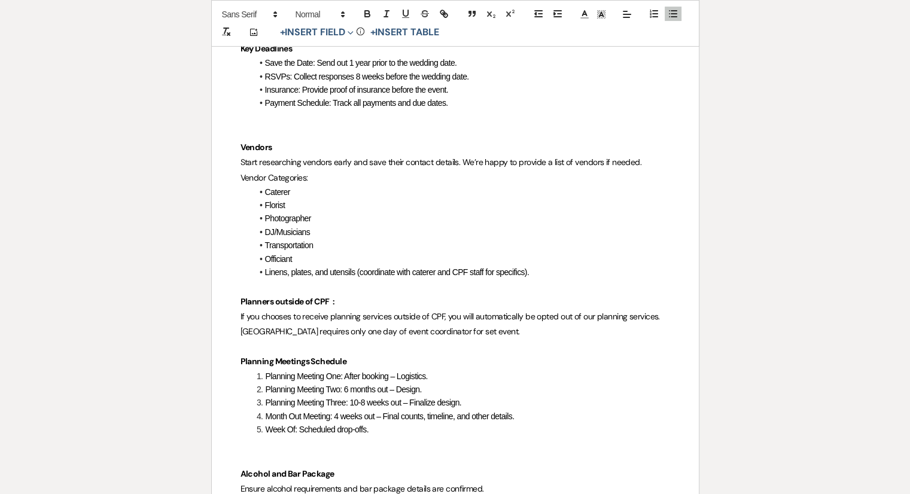
scroll to position [0, 0]
